Goal: Task Accomplishment & Management: Complete application form

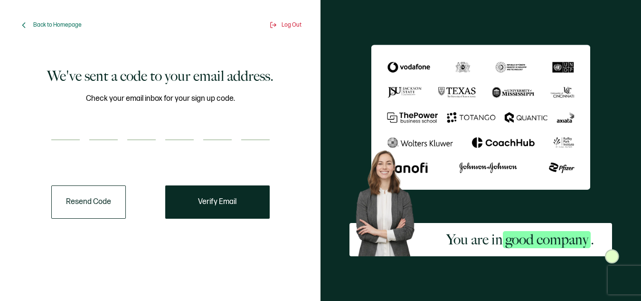
click at [69, 132] on input "number" at bounding box center [65, 130] width 28 height 19
type input "3"
type input "7"
type input "3"
type input "2"
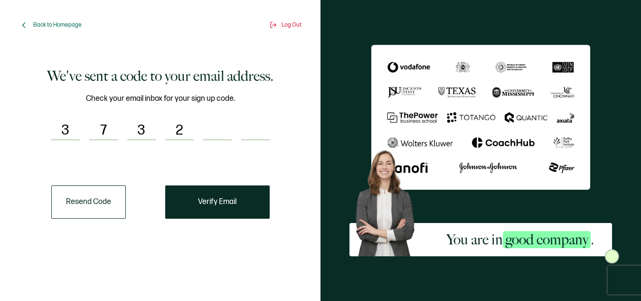
type input "2"
type input "1"
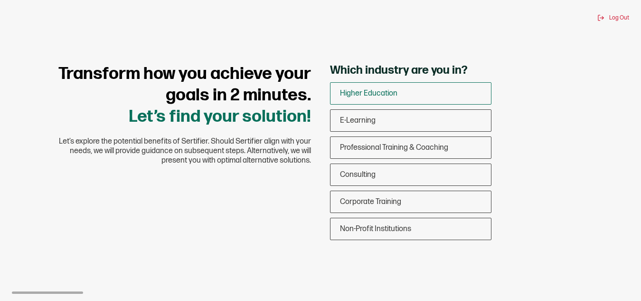
click at [382, 94] on span "Higher Education" at bounding box center [368, 93] width 57 height 9
click at [0, 0] on input "Higher Education" at bounding box center [0, 0] width 0 height 0
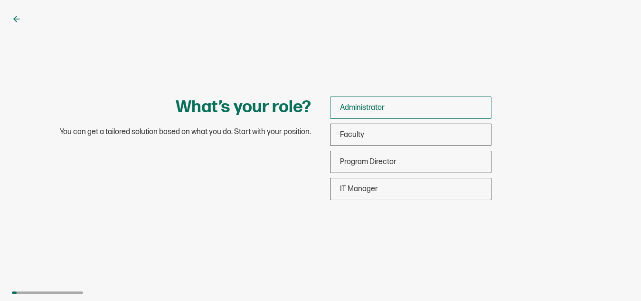
click at [379, 108] on span "Administrator" at bounding box center [362, 107] width 45 height 9
click at [0, 0] on input "Administrator" at bounding box center [0, 0] width 0 height 0
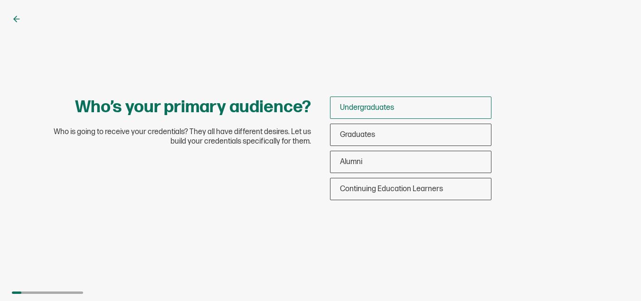
click at [383, 108] on span "Undergraduates" at bounding box center [367, 107] width 54 height 9
click at [0, 0] on input "Undergraduates" at bounding box center [0, 0] width 0 height 0
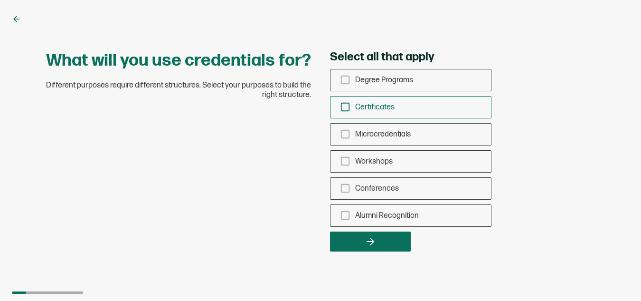
click at [347, 106] on icon "checkbox-group" at bounding box center [345, 107] width 10 height 10
click at [0, 0] on input "Certificates" at bounding box center [0, 0] width 0 height 0
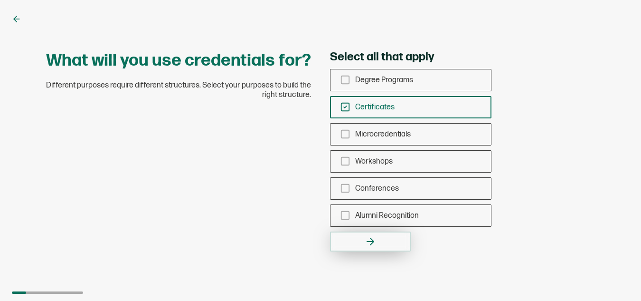
click at [370, 244] on icon "button" at bounding box center [370, 241] width 11 height 11
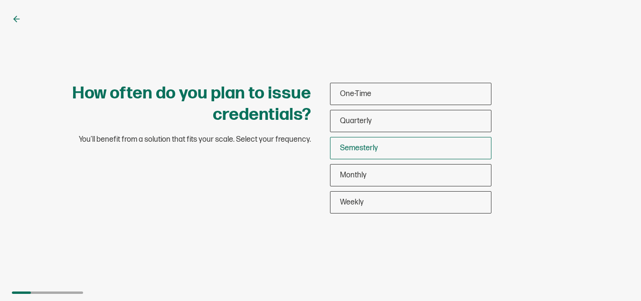
click at [370, 148] on span "Semesterly" at bounding box center [359, 147] width 38 height 9
click at [0, 0] on input "Semesterly" at bounding box center [0, 0] width 0 height 0
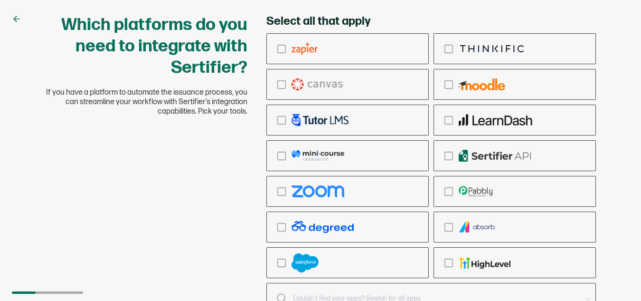
click at [148, 198] on div "Which platforms do you need to integrate with Sertifier? If you have a platform…" at bounding box center [321, 176] width 570 height 324
click at [604, 47] on div "Select all that apply Ringcentral Adobe Vedubox Kryterion PearsonVue CredSpark …" at bounding box center [431, 176] width 349 height 324
click at [411, 15] on div "Select all that apply Ringcentral Adobe Vedubox Kryterion PearsonVue CredSpark …" at bounding box center [431, 176] width 330 height 324
click at [283, 83] on icon "checkbox-group" at bounding box center [281, 84] width 10 height 10
click at [0, 0] on input "checkbox-group" at bounding box center [0, 0] width 0 height 0
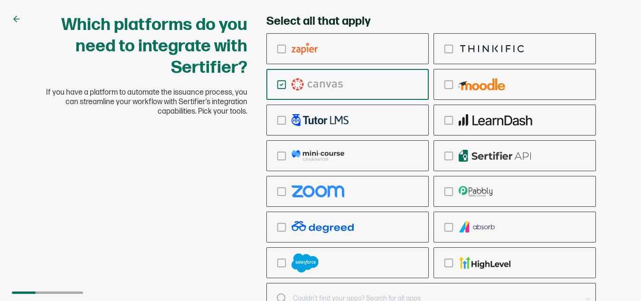
click at [18, 16] on icon at bounding box center [16, 18] width 9 height 9
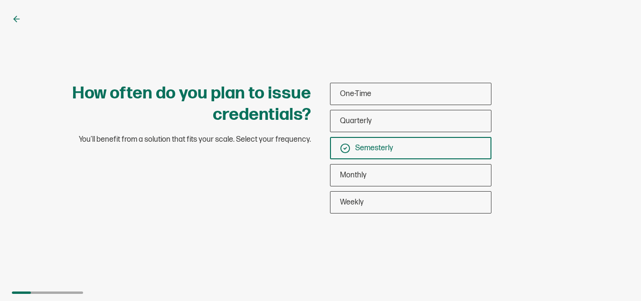
click at [346, 148] on icon at bounding box center [345, 148] width 3 height 2
click at [0, 0] on input "Semesterly" at bounding box center [0, 0] width 0 height 0
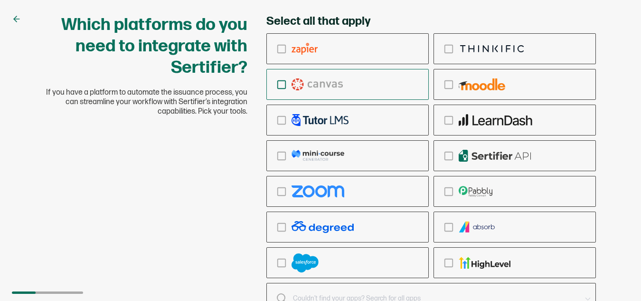
click at [282, 82] on icon "checkbox-group" at bounding box center [281, 84] width 10 height 10
click at [0, 0] on input "checkbox-group" at bounding box center [0, 0] width 0 height 0
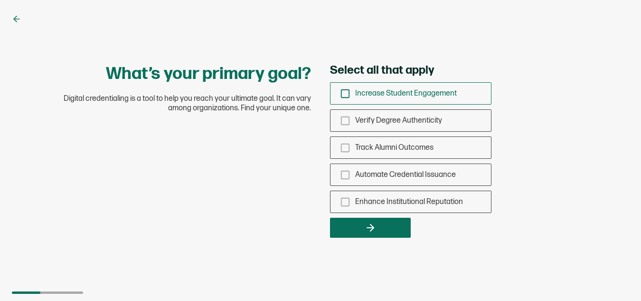
click at [345, 92] on icon "checkbox-group" at bounding box center [345, 93] width 10 height 10
click at [0, 0] on input "Increase Student Engagement" at bounding box center [0, 0] width 0 height 0
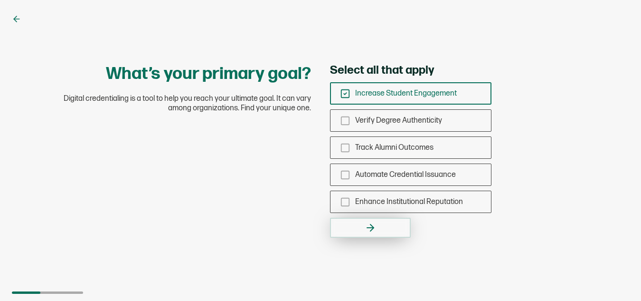
click at [381, 227] on button "button" at bounding box center [370, 227] width 81 height 20
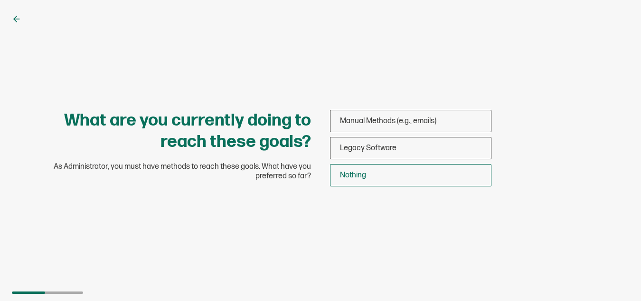
click at [354, 172] on span "Nothing" at bounding box center [353, 174] width 26 height 9
click at [0, 0] on input "Nothing" at bounding box center [0, 0] width 0 height 0
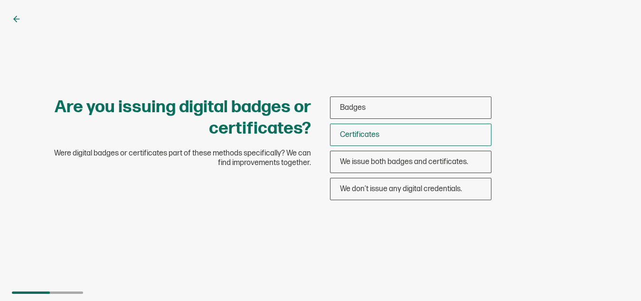
click at [368, 132] on span "Certificates" at bounding box center [359, 134] width 39 height 9
click at [0, 0] on input "Certificates" at bounding box center [0, 0] width 0 height 0
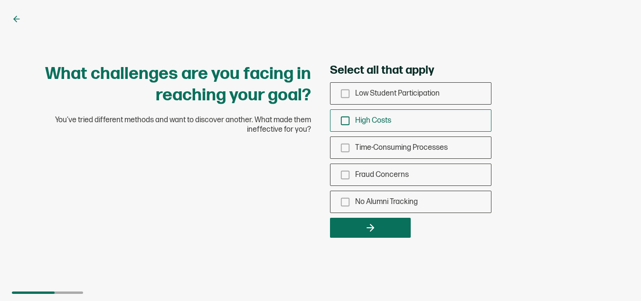
click at [348, 117] on icon "checkbox-group" at bounding box center [345, 120] width 10 height 10
click at [0, 0] on input "High Costs" at bounding box center [0, 0] width 0 height 0
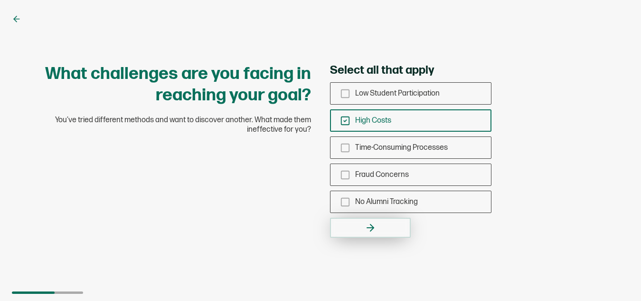
click at [370, 227] on icon "button" at bounding box center [370, 227] width 7 height 0
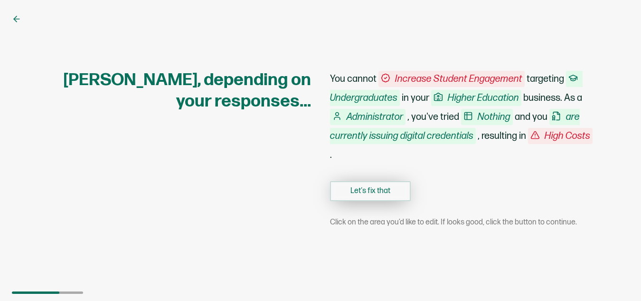
click at [386, 188] on button "Let's fix that" at bounding box center [370, 191] width 81 height 20
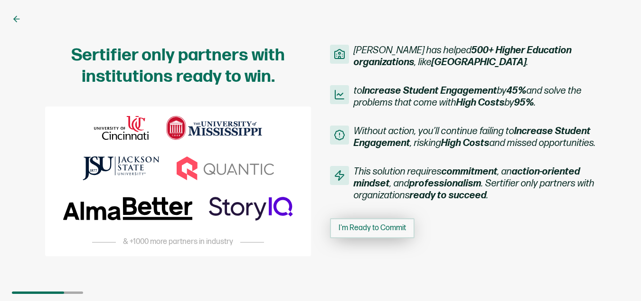
click at [378, 232] on span "I'm Ready to Commit" at bounding box center [372, 228] width 67 height 8
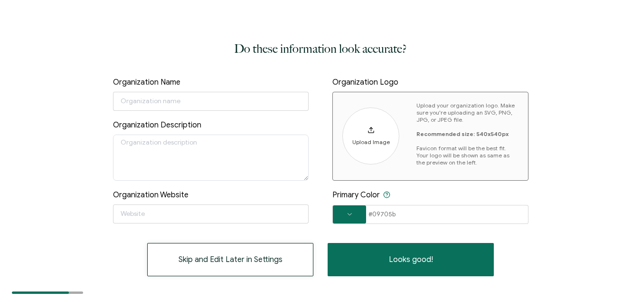
click at [244, 259] on span "Skip and Edit Later in Settings" at bounding box center [231, 259] width 104 height 8
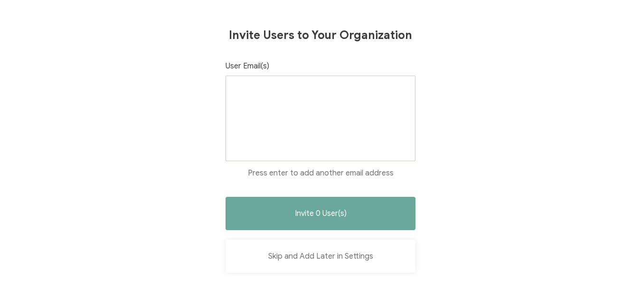
click at [321, 259] on button "Skip and Add Later in Settings" at bounding box center [321, 255] width 190 height 33
